Goal: Contribute content: Add original content to the website for others to see

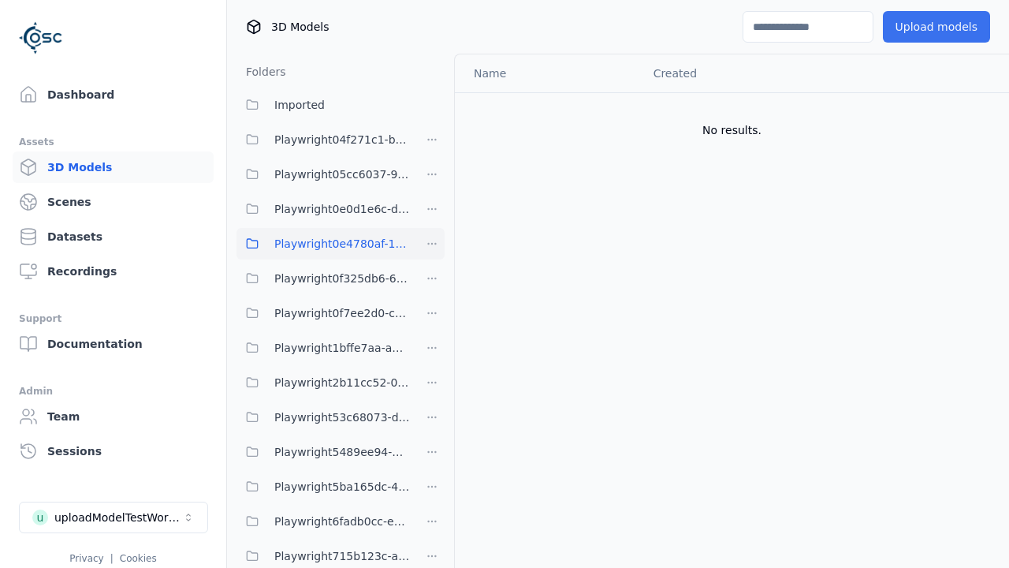
click at [941, 27] on button "Upload models" at bounding box center [936, 27] width 107 height 32
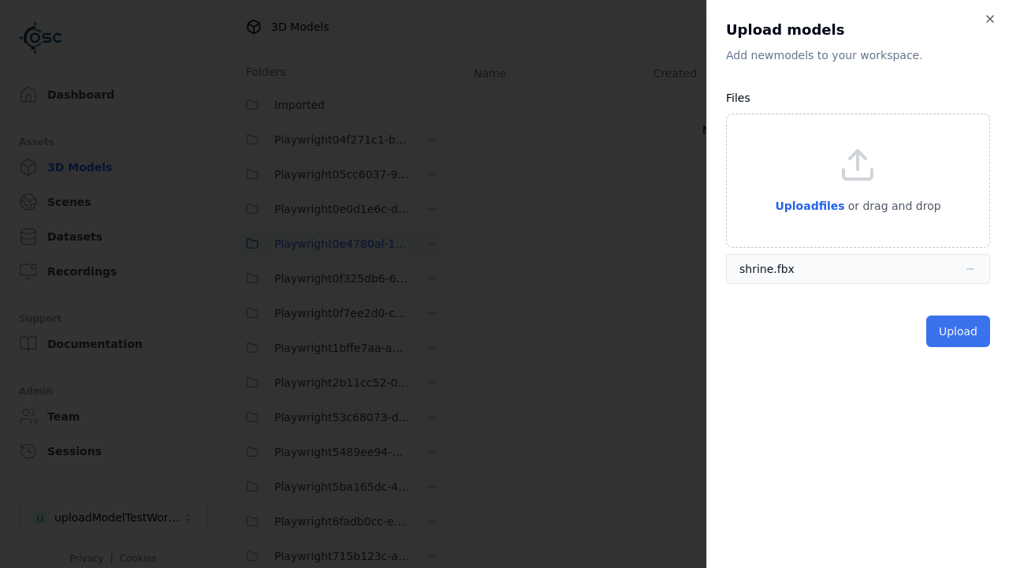
click at [960, 331] on button "Upload" at bounding box center [958, 331] width 64 height 32
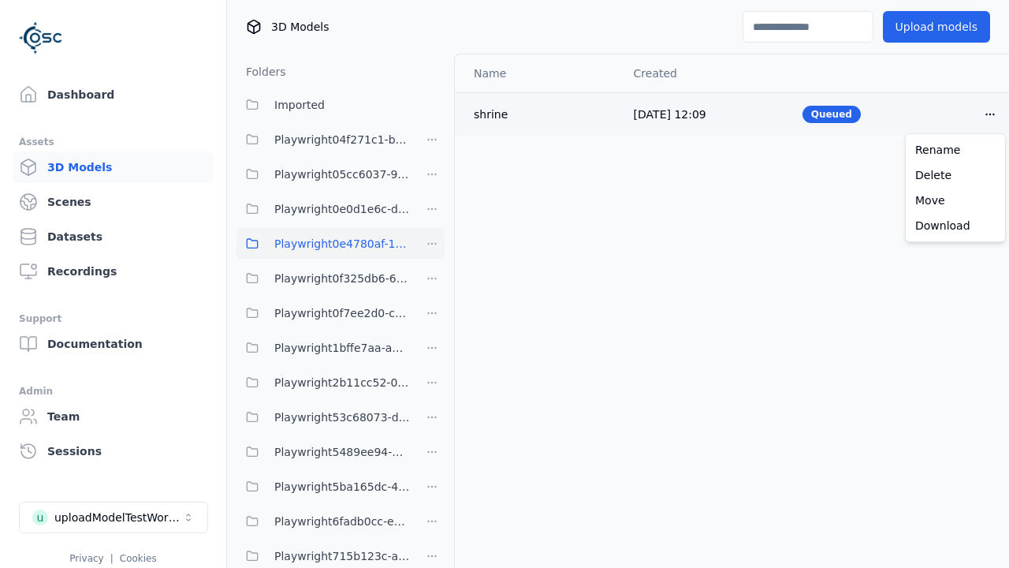
click at [990, 114] on html "Support Dashboard Assets 3D Models Scenes Datasets Recordings Support Documenta…" at bounding box center [504, 284] width 1009 height 568
click at [955, 175] on div "Delete" at bounding box center [955, 174] width 93 height 25
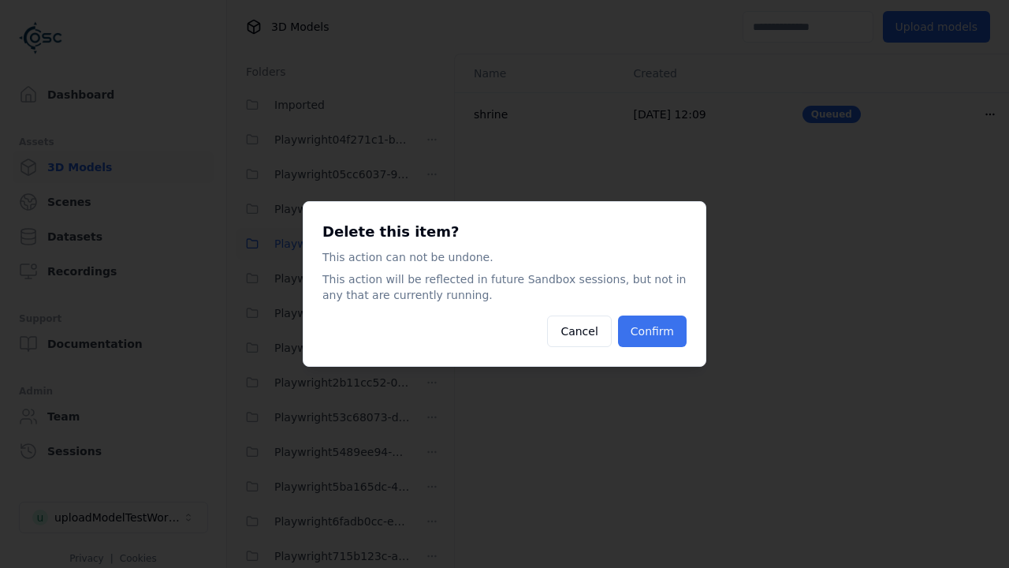
click at [654, 331] on button "Confirm" at bounding box center [652, 331] width 69 height 32
